Goal: Task Accomplishment & Management: Use online tool/utility

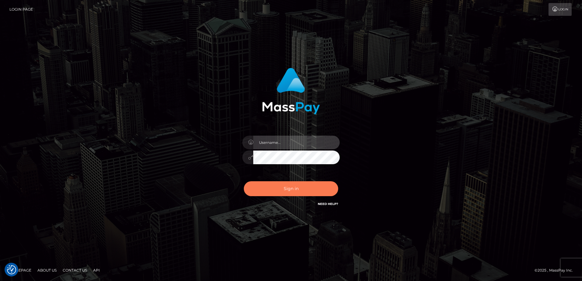
type input "alice.of"
click at [300, 190] on button "Sign in" at bounding box center [291, 189] width 94 height 15
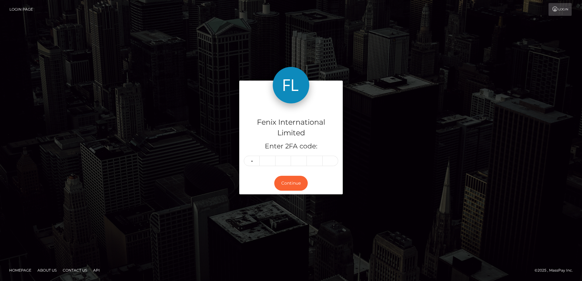
type input "9"
type input "6"
type input "7"
type input "6"
type input "4"
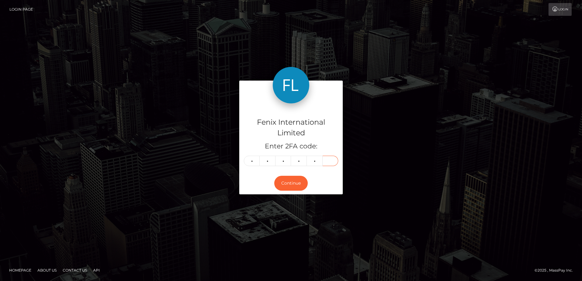
type input "4"
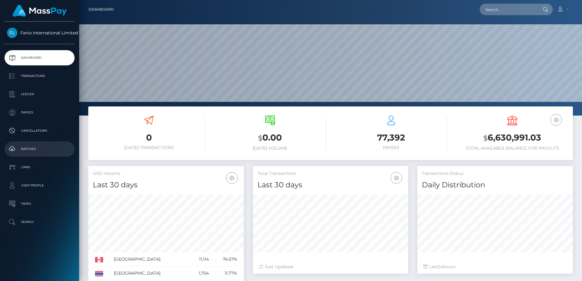
scroll to position [108, 155]
click at [47, 150] on p "Batches" at bounding box center [39, 149] width 65 height 9
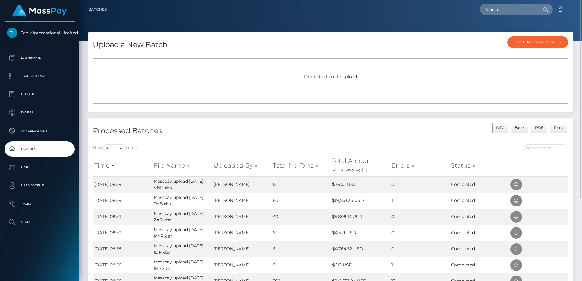
click at [286, 78] on div "Drop files here to upload" at bounding box center [331, 77] width 462 height 6
click at [358, 81] on div "Drop files here to upload" at bounding box center [331, 81] width 476 height 46
click at [345, 82] on div "Drop files here to upload" at bounding box center [331, 81] width 476 height 46
drag, startPoint x: 0, startPoint y: 0, endPoint x: 324, endPoint y: 87, distance: 335.1
click at [324, 87] on div "Drop files here to upload" at bounding box center [331, 81] width 476 height 46
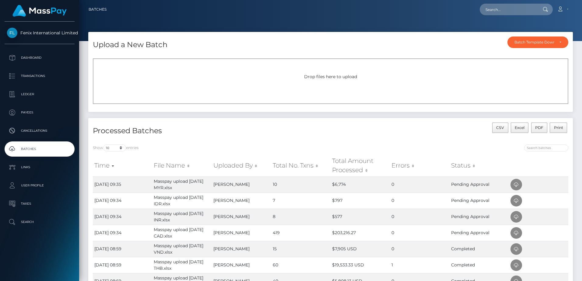
click at [353, 76] on span "Drop files here to upload" at bounding box center [330, 76] width 53 height 5
click at [348, 74] on div "Drop files here to upload" at bounding box center [331, 77] width 462 height 6
click at [355, 77] on span "Drop files here to upload" at bounding box center [330, 76] width 53 height 5
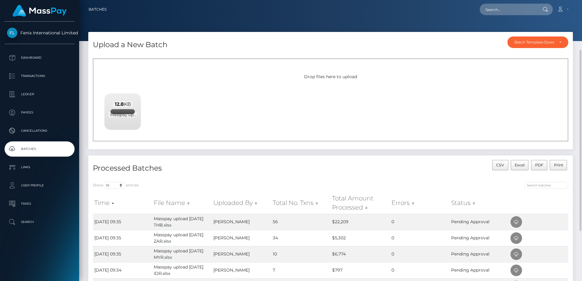
scroll to position [61, 0]
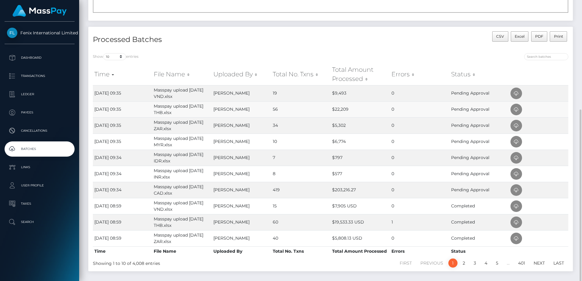
scroll to position [118, 0]
